Goal: Communication & Community: Share content

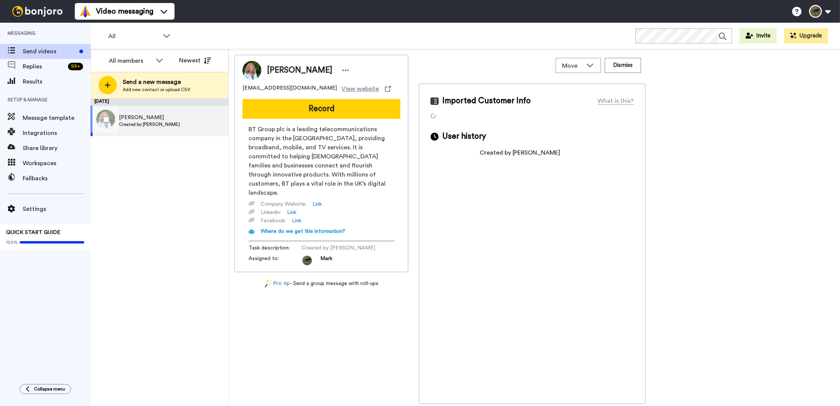
click at [171, 119] on div "[PERSON_NAME] Created by [PERSON_NAME]" at bounding box center [145, 121] width 108 height 30
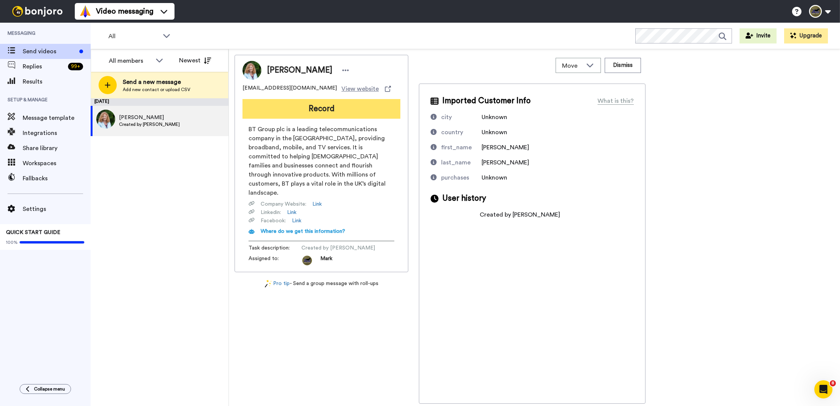
click at [270, 111] on button "Record" at bounding box center [322, 109] width 158 height 20
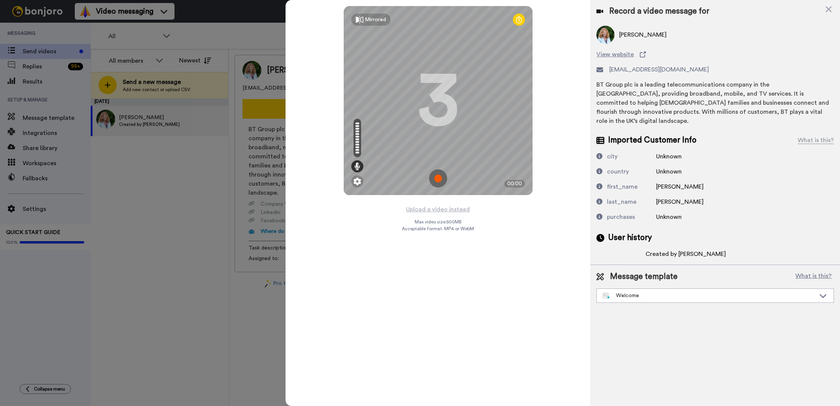
click at [436, 177] on img at bounding box center [438, 178] width 18 height 18
click at [439, 176] on img at bounding box center [438, 178] width 18 height 18
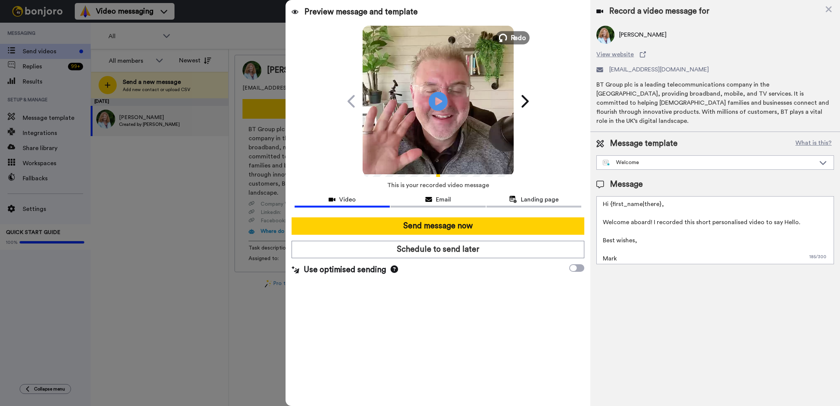
click at [515, 39] on span "Redo" at bounding box center [518, 37] width 16 height 10
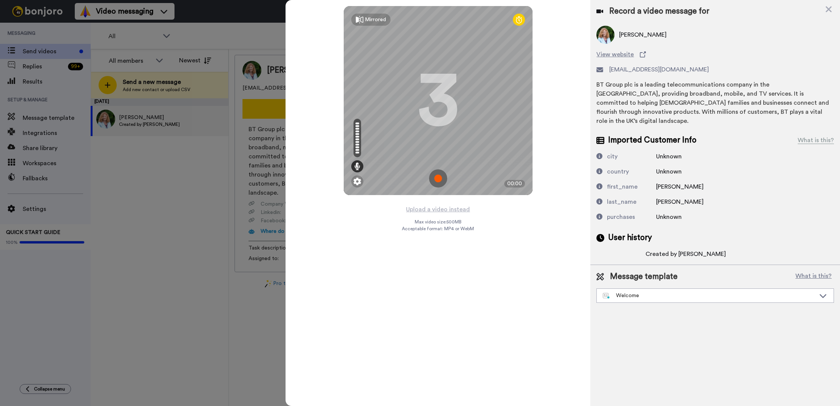
click at [443, 184] on img at bounding box center [438, 178] width 18 height 18
click at [434, 178] on img at bounding box center [438, 178] width 18 height 18
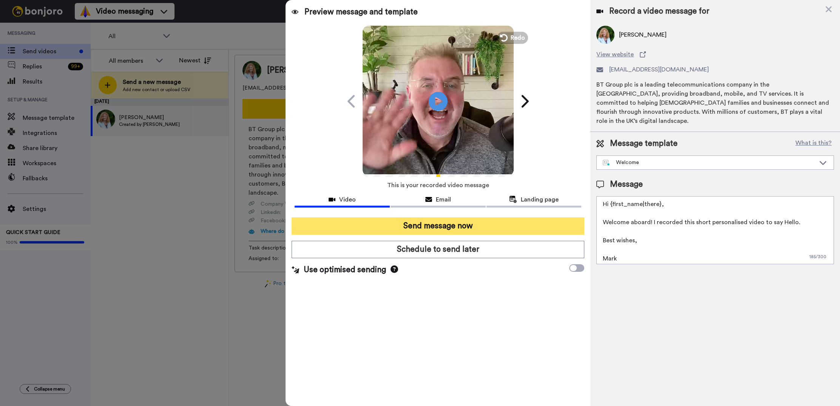
click at [429, 233] on button "Send message now" at bounding box center [438, 225] width 293 height 17
